Goal: Task Accomplishment & Management: Manage account settings

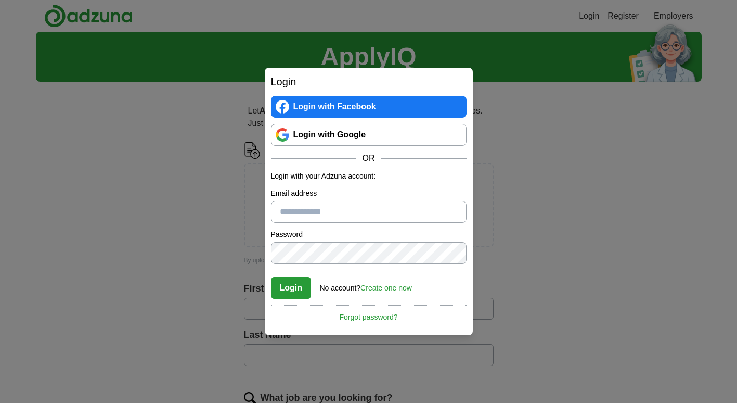
click at [353, 136] on link "Login with Google" at bounding box center [369, 135] width 196 height 22
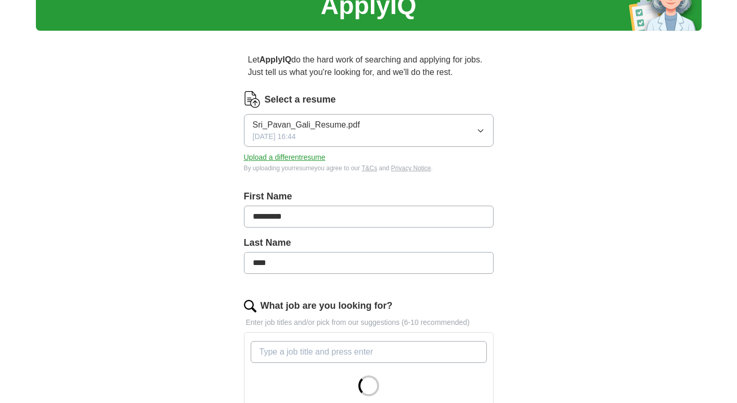
scroll to position [52, 0]
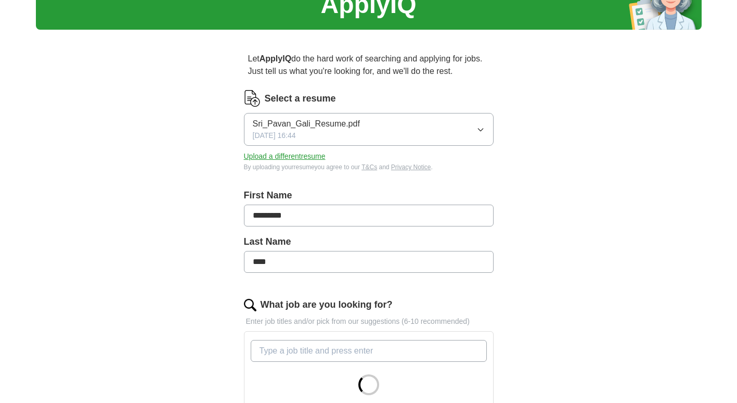
click at [353, 127] on span "Sri_Pavan_Gali_Resume.pdf" at bounding box center [306, 124] width 107 height 12
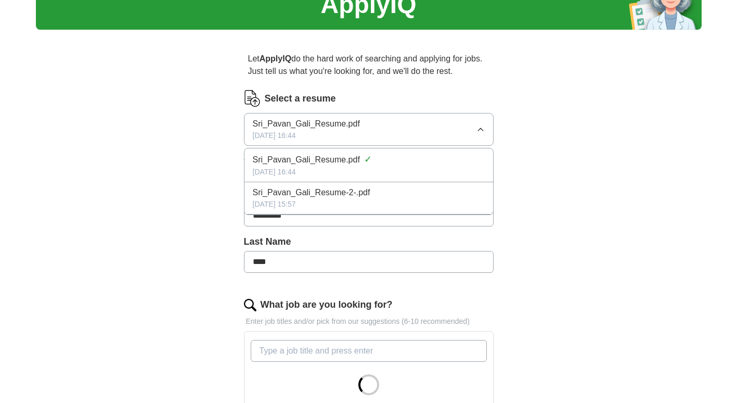
click at [583, 144] on div "ApplyIQ Let ApplyIQ do the hard work of searching and applying for jobs. Just t…" at bounding box center [369, 332] width 666 height 704
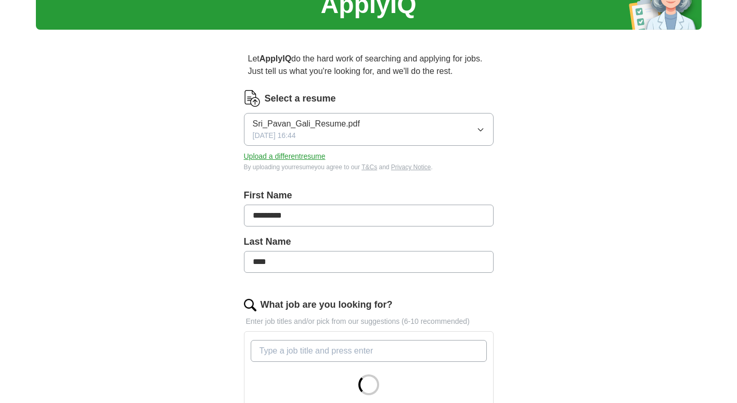
click at [285, 157] on button "Upload a different resume" at bounding box center [285, 156] width 82 height 11
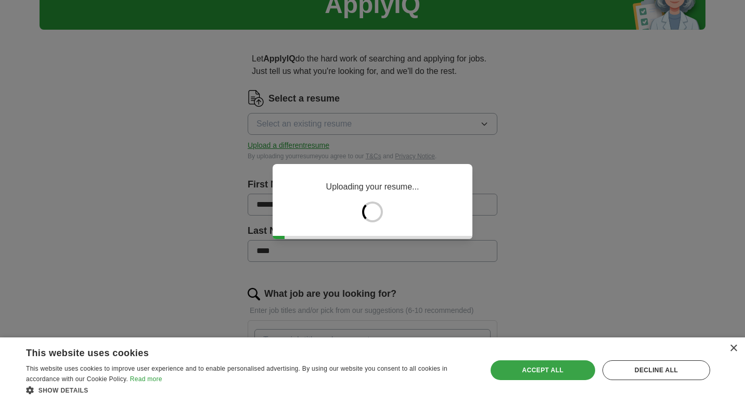
click at [542, 366] on div "Accept all" at bounding box center [543, 370] width 105 height 20
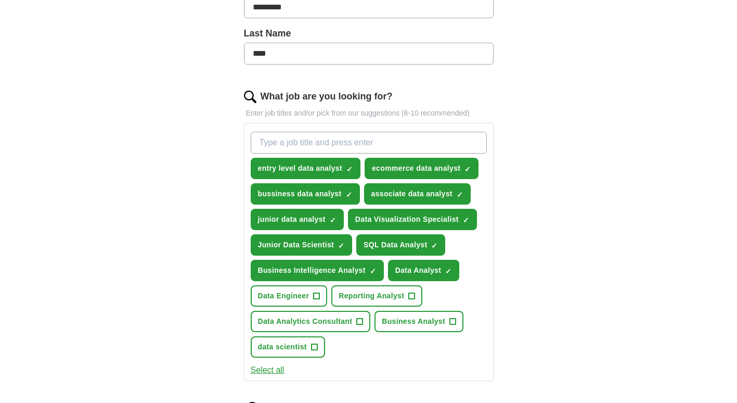
scroll to position [312, 0]
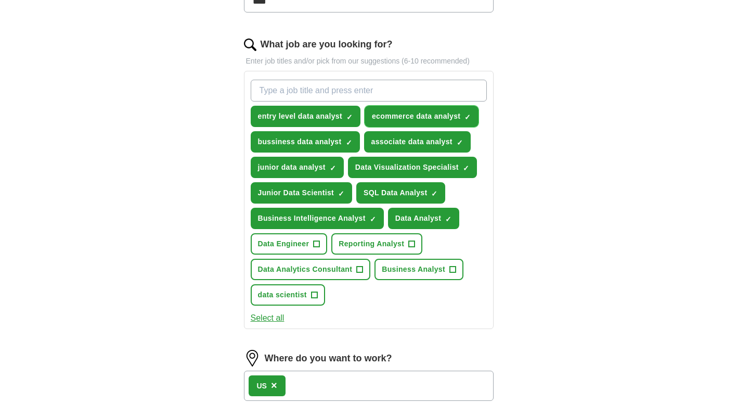
click at [400, 117] on span "ecommerce data analyst" at bounding box center [416, 116] width 88 height 11
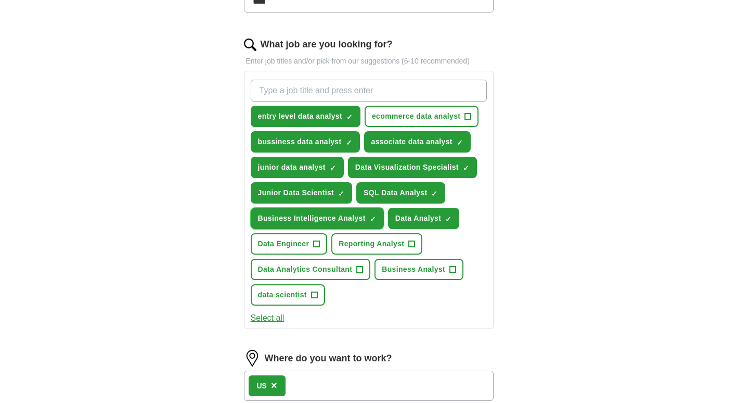
click at [364, 214] on span "Business Intelligence Analyst" at bounding box center [312, 218] width 108 height 11
click at [301, 93] on input "What job are you looking for?" at bounding box center [369, 91] width 236 height 22
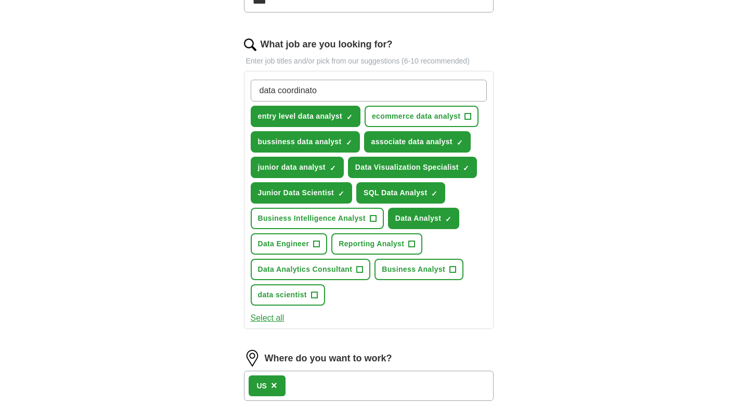
type input "data coordinator"
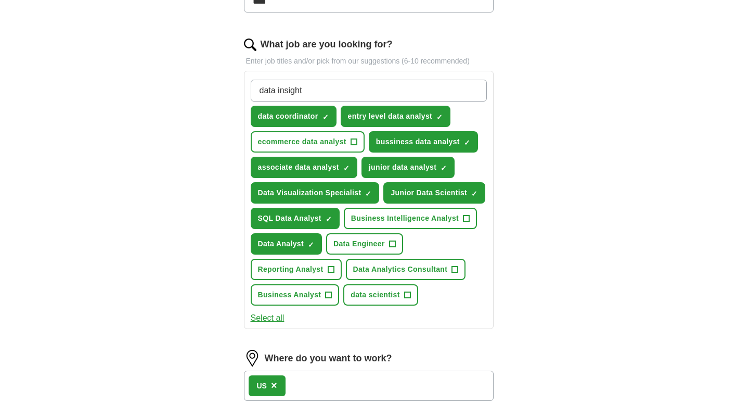
type input "data insights"
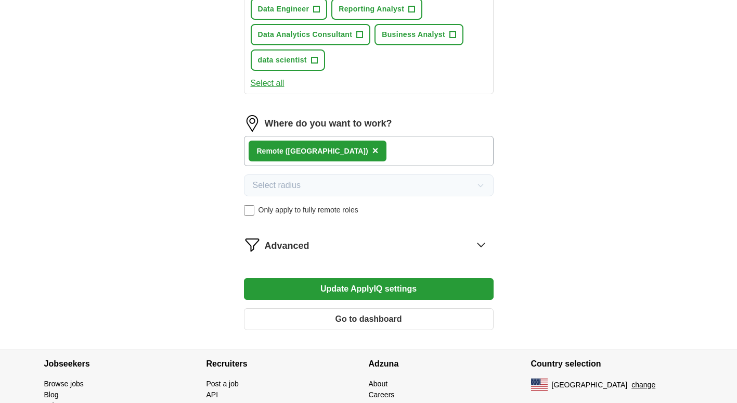
scroll to position [623, 0]
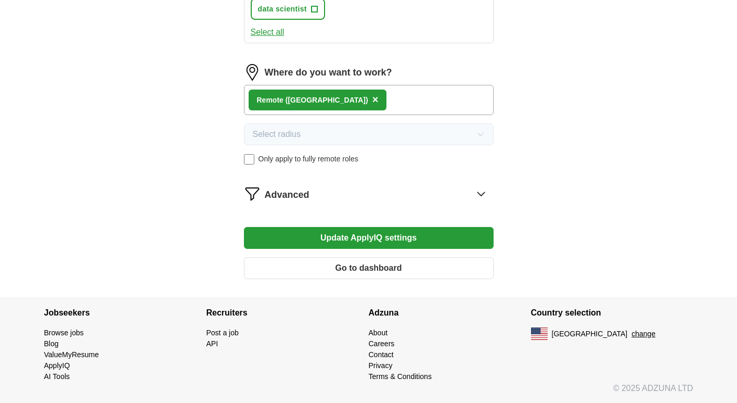
click at [441, 232] on button "Update ApplyIQ settings" at bounding box center [369, 238] width 250 height 22
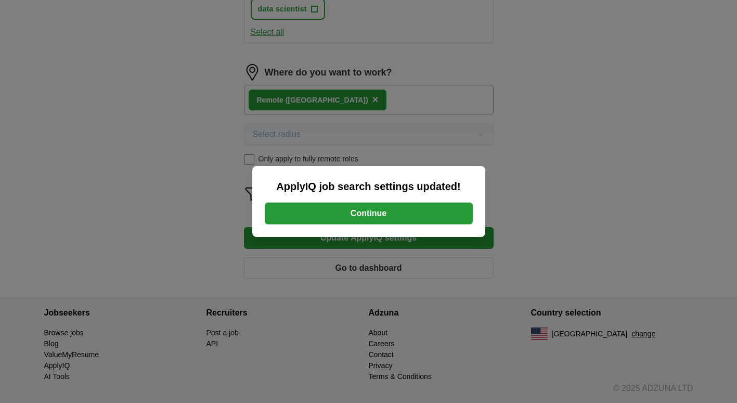
click at [402, 215] on button "Continue" at bounding box center [369, 213] width 208 height 22
